Goal: Complete application form

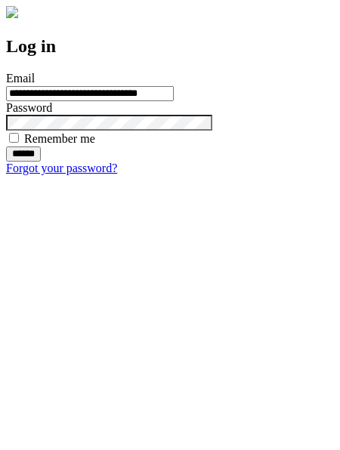
type input "**********"
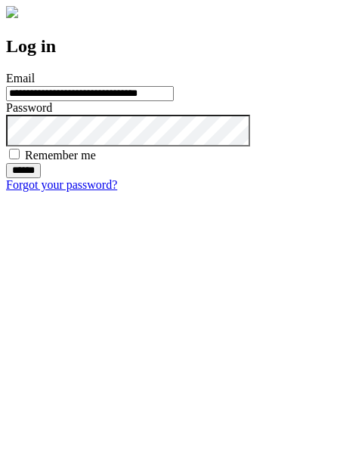
click at [41, 178] on input "******" at bounding box center [23, 170] width 35 height 15
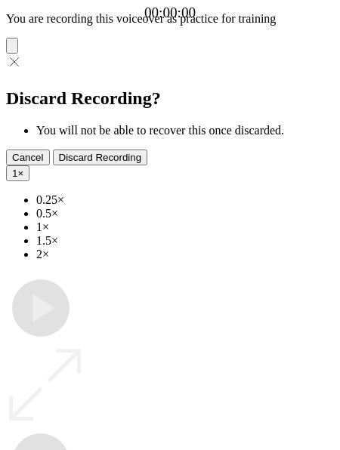
type input "**********"
